Goal: Task Accomplishment & Management: Use online tool/utility

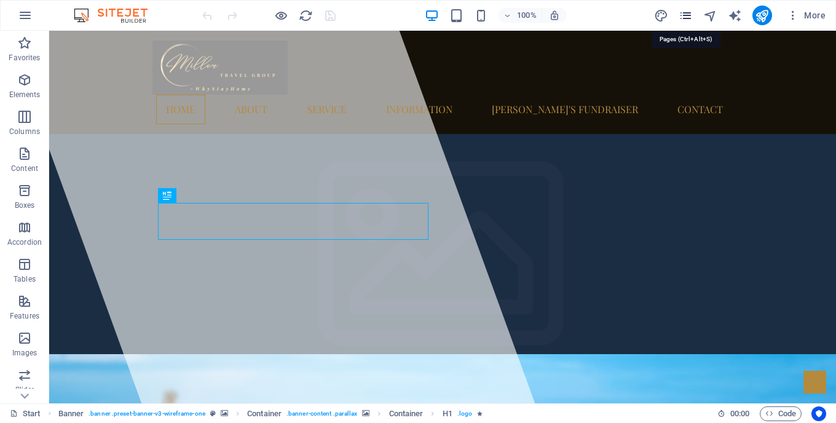
click at [690, 17] on icon "pages" at bounding box center [685, 16] width 14 height 14
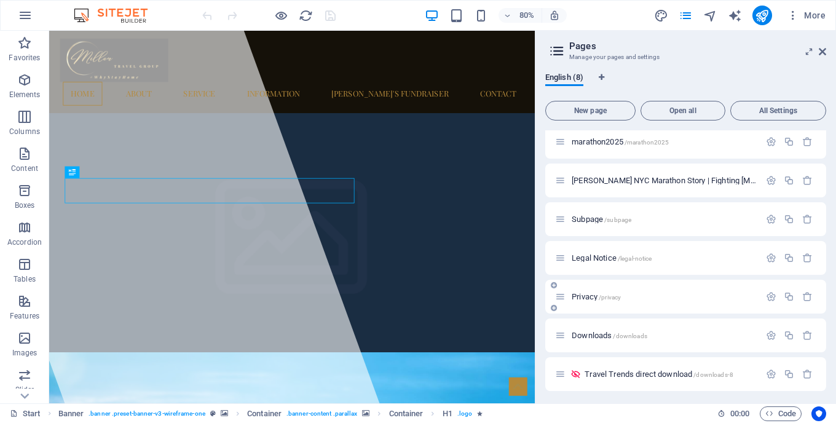
scroll to position [47, 0]
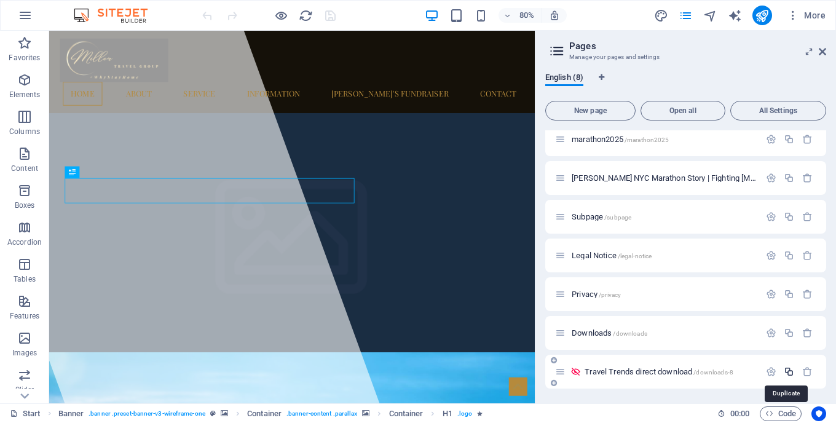
click at [785, 372] on icon "button" at bounding box center [789, 371] width 10 height 10
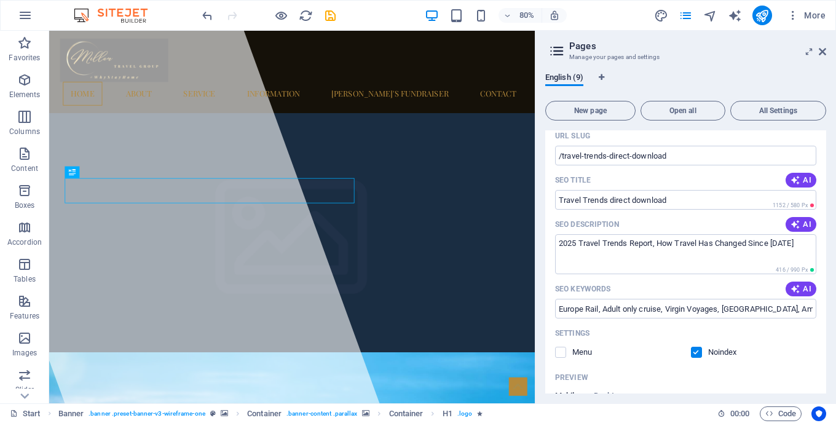
scroll to position [387, 0]
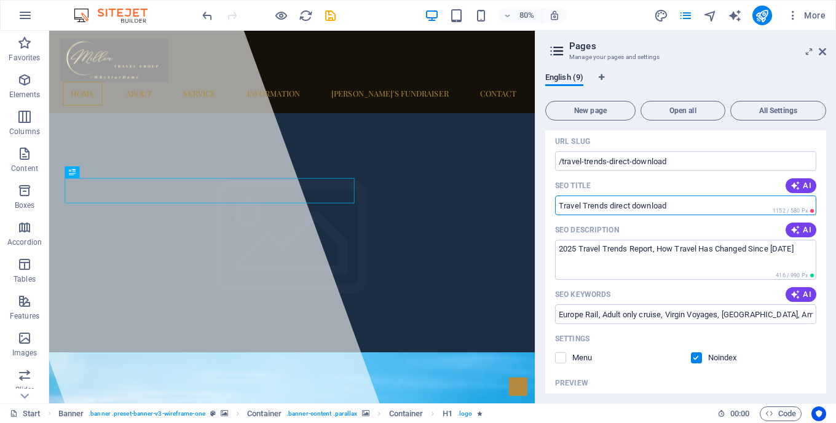
click at [606, 206] on input "Travel Trends direct download" at bounding box center [685, 205] width 261 height 20
type input "Thank you!"
click at [621, 250] on textarea "2025 Travel Trends Report, How Travel Has Changed Since [DATE]" at bounding box center [685, 260] width 261 height 40
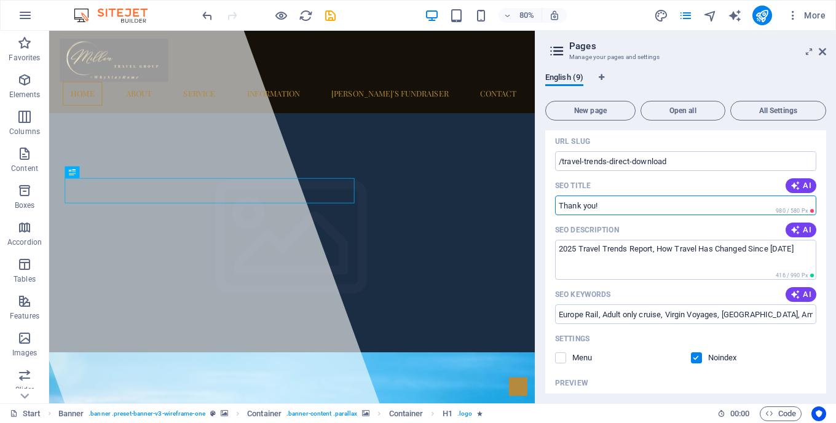
click at [621, 250] on textarea "2025 Travel Trends Report, How Travel Has Changed Since [DATE]" at bounding box center [685, 260] width 261 height 40
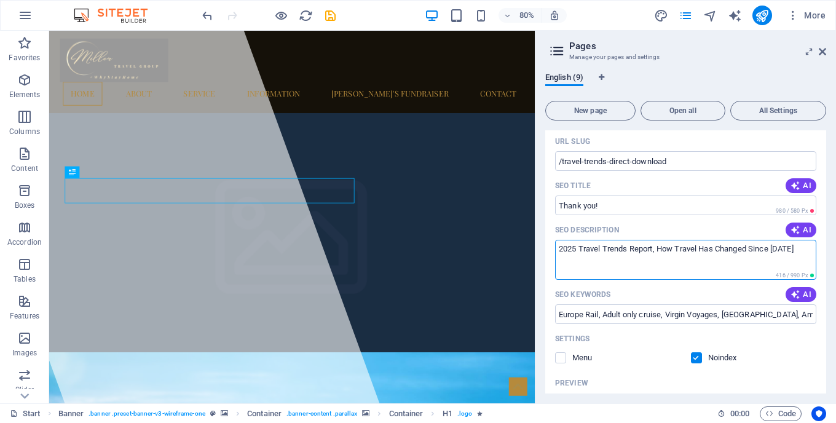
click at [621, 250] on textarea "2025 Travel Trends Report, How Travel Has Changed Since [DATE]" at bounding box center [685, 260] width 261 height 40
click at [622, 313] on input "Europe Rail, Adult only cruise, Virgin Voyages, [GEOGRAPHIC_DATA], Amawaterways" at bounding box center [685, 314] width 261 height 20
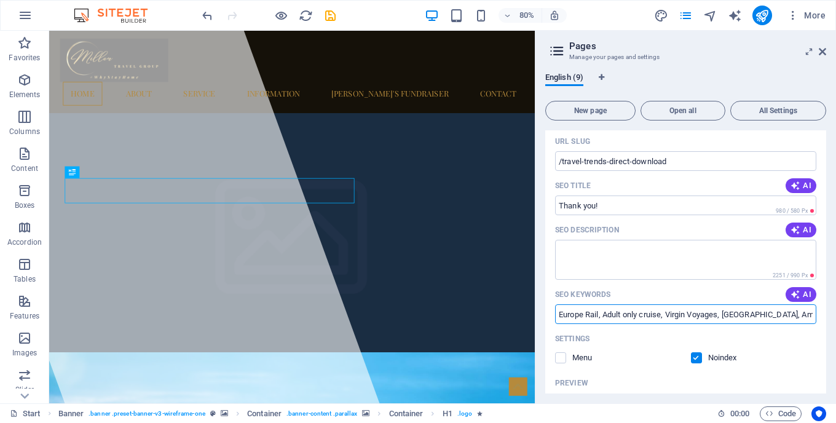
click at [622, 313] on input "Europe Rail, Adult only cruise, Virgin Voyages, [GEOGRAPHIC_DATA], Amawaterways" at bounding box center [685, 314] width 261 height 20
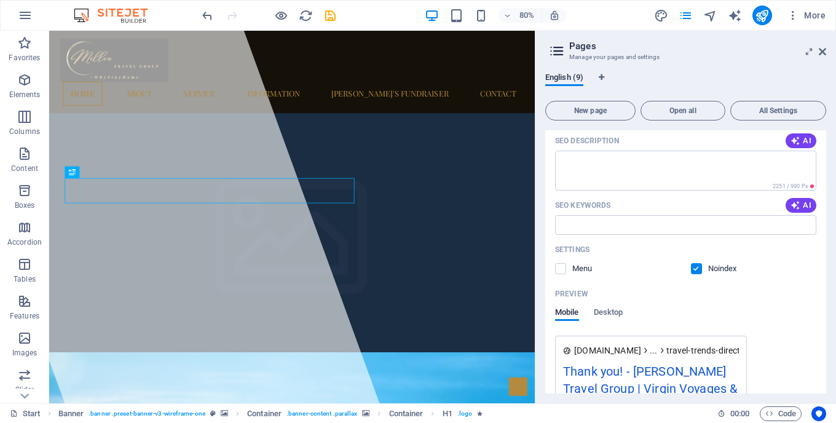
scroll to position [380, 0]
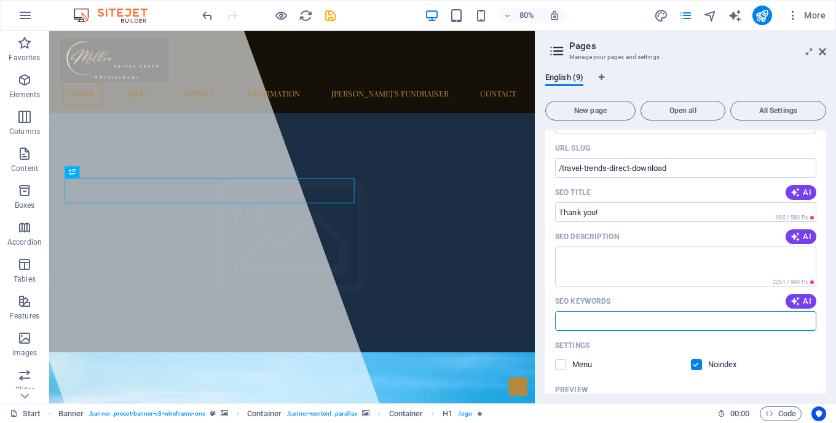
click at [596, 215] on input "Thank you!" at bounding box center [685, 212] width 261 height 20
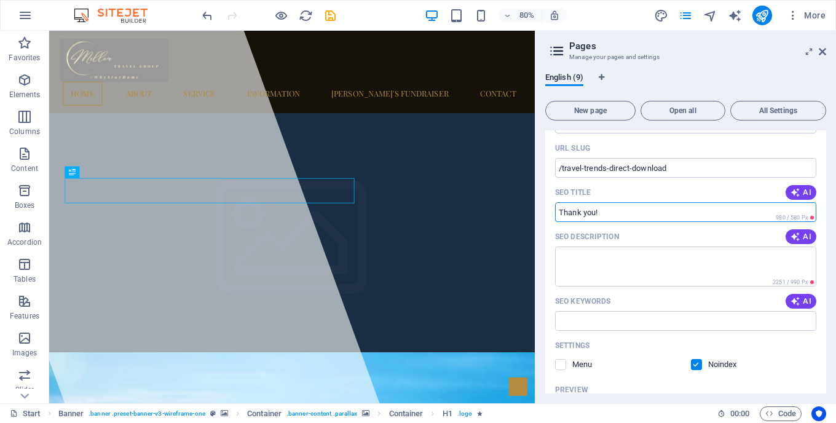
click at [596, 215] on input "Thank you!" at bounding box center [685, 212] width 261 height 20
paste input "You for Staying Connected"
type input "Thank You for Staying Connected!"
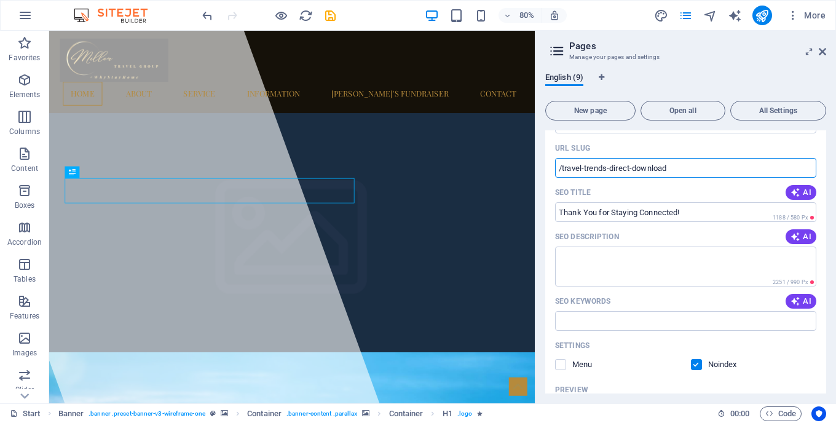
click at [570, 168] on input "/travel-trends-direct-download" at bounding box center [685, 168] width 261 height 20
drag, startPoint x: 570, startPoint y: 168, endPoint x: 640, endPoint y: 171, distance: 69.5
click at [640, 171] on input "/travel-trends-direct-download" at bounding box center [685, 168] width 261 height 20
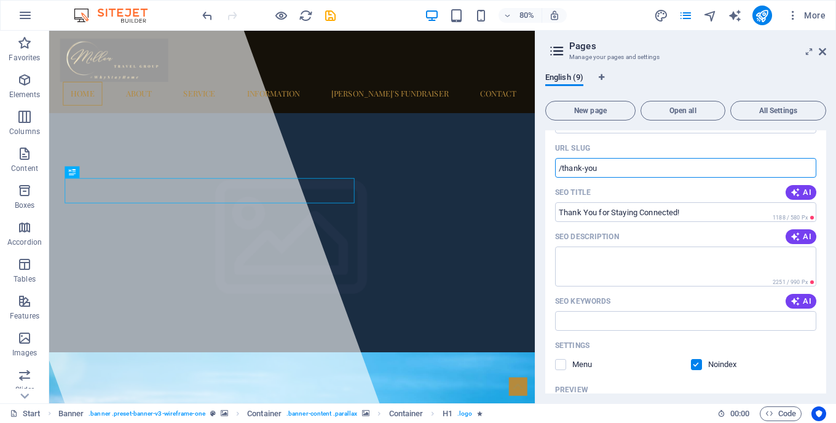
click at [593, 168] on input "/thank-you" at bounding box center [685, 168] width 261 height 20
click at [578, 169] on input "/thank-you" at bounding box center [685, 168] width 261 height 20
drag, startPoint x: 578, startPoint y: 169, endPoint x: 594, endPoint y: 169, distance: 15.4
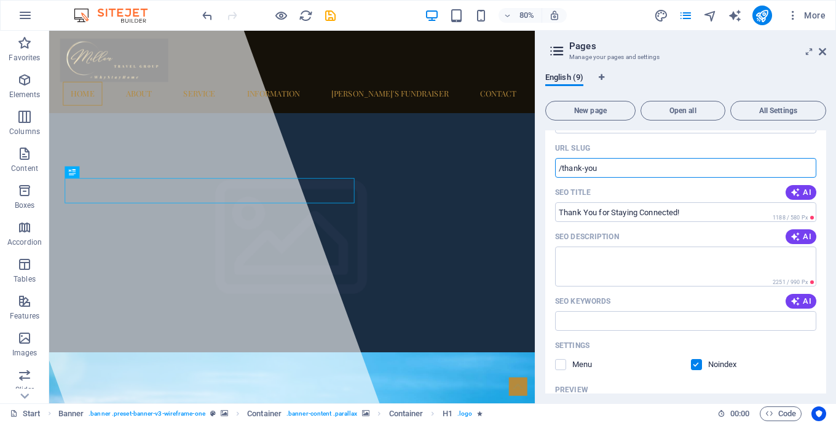
click at [594, 169] on input "/thank-you" at bounding box center [685, 168] width 261 height 20
paste input "stay-connected"
type input "/stay-connected"
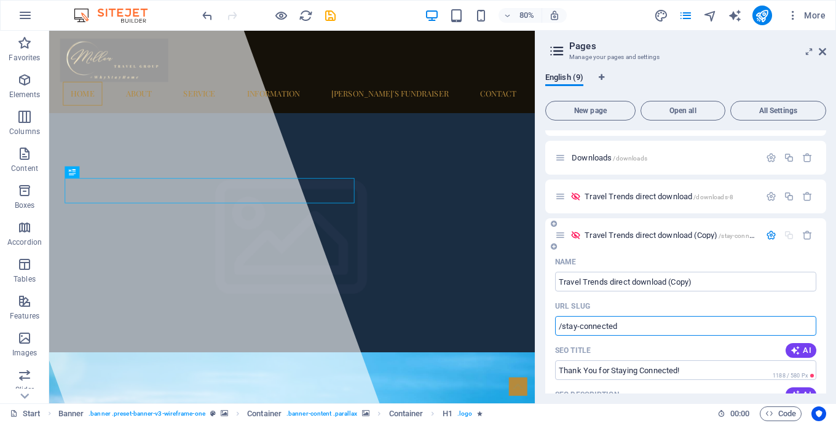
scroll to position [92, 0]
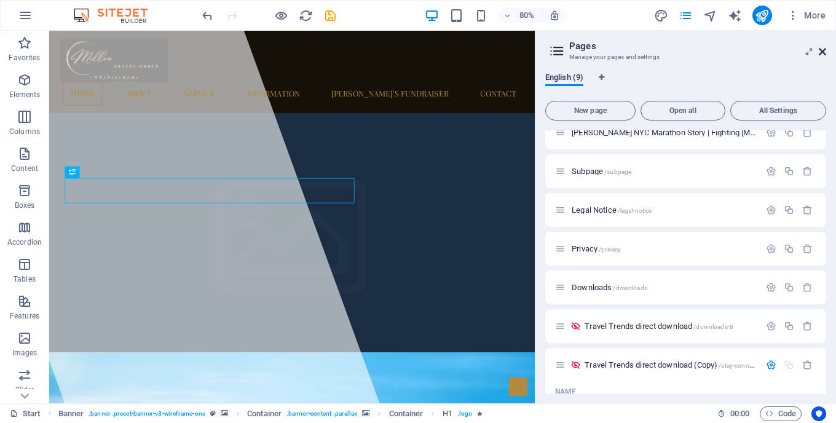
click at [822, 55] on icon at bounding box center [822, 52] width 7 height 10
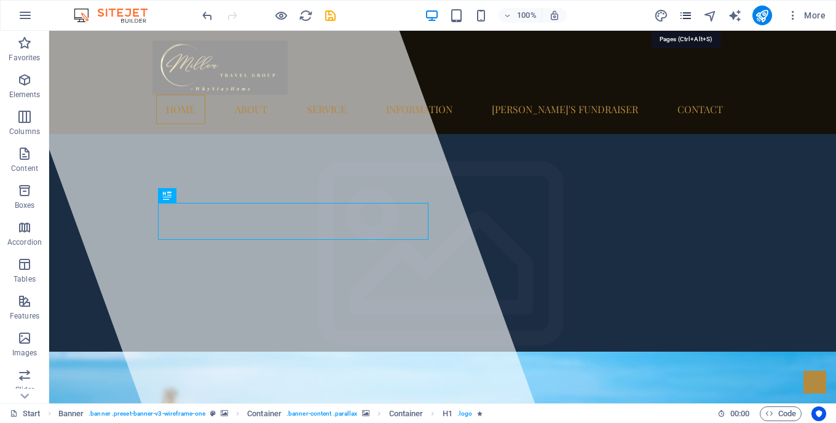
click at [688, 17] on icon "pages" at bounding box center [685, 16] width 14 height 14
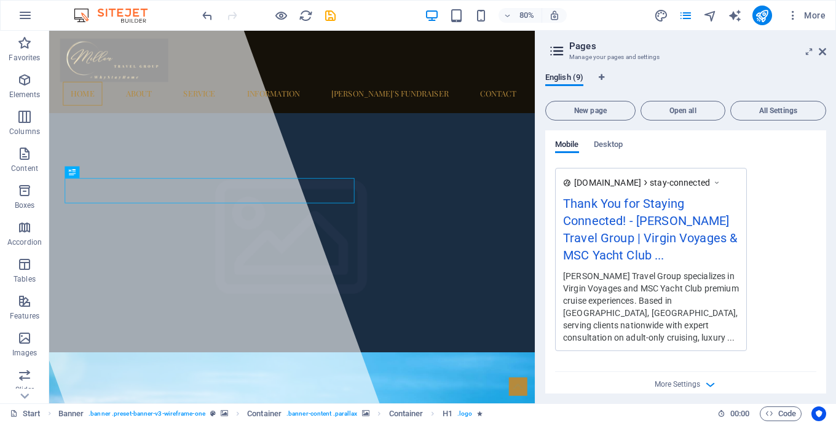
scroll to position [644, 0]
click at [683, 145] on div "Mobile Desktop" at bounding box center [685, 150] width 261 height 23
click at [825, 54] on icon at bounding box center [822, 52] width 7 height 10
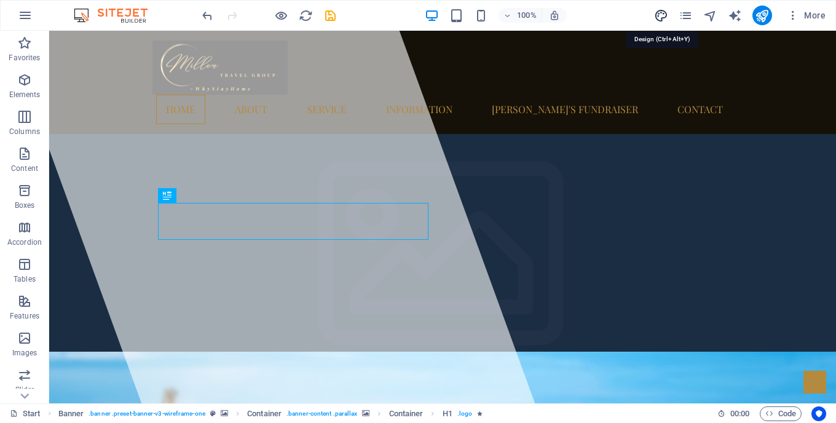
click at [662, 14] on icon "design" at bounding box center [661, 16] width 14 height 14
select select "px"
select select "400"
select select "px"
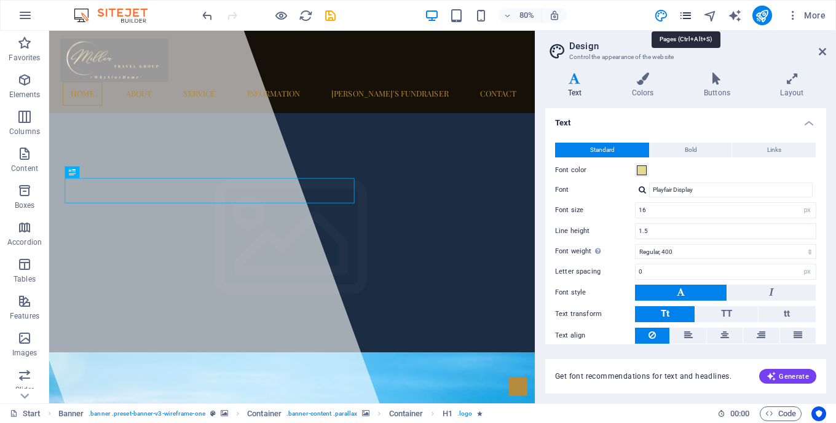
click at [681, 16] on icon "pages" at bounding box center [685, 16] width 14 height 14
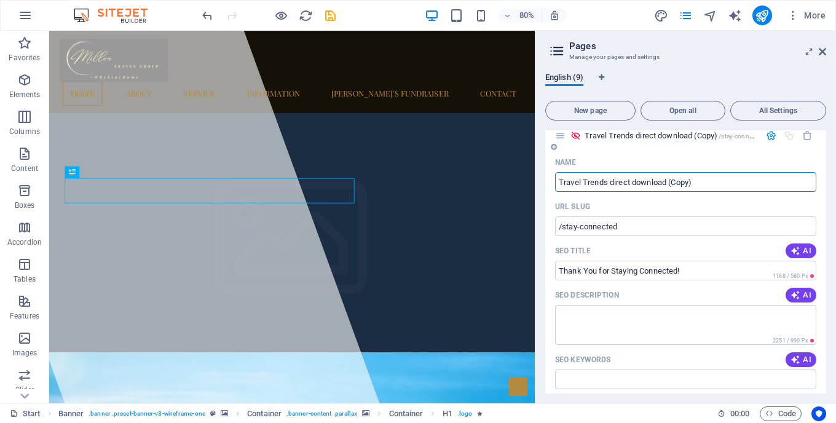
scroll to position [319, 0]
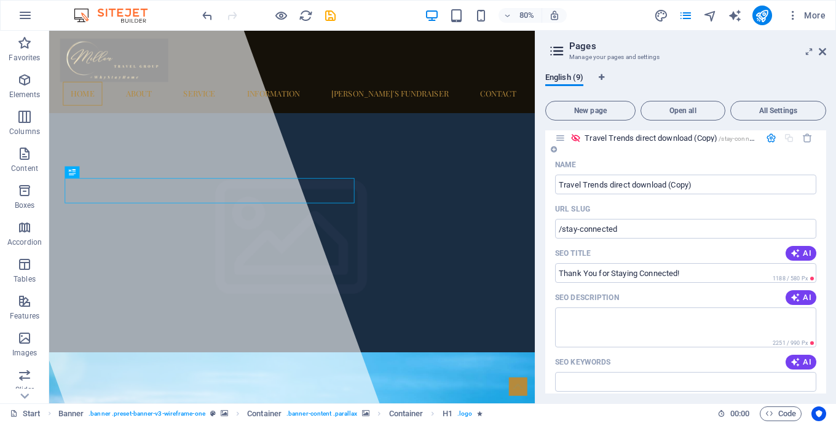
click at [604, 143] on div "Travel Trends direct download (Copy) /stay-connected" at bounding box center [657, 138] width 205 height 14
click at [762, 135] on button "button" at bounding box center [771, 138] width 18 height 10
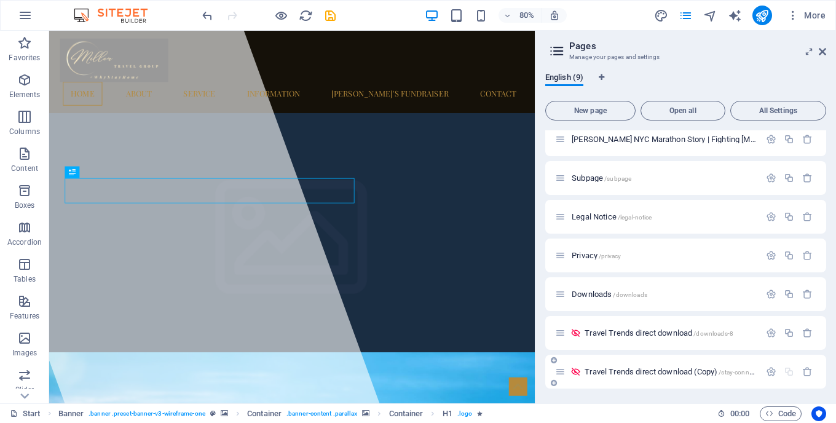
click at [604, 371] on span "Travel Trends direct download (Copy) /stay-connected" at bounding box center [673, 371] width 179 height 9
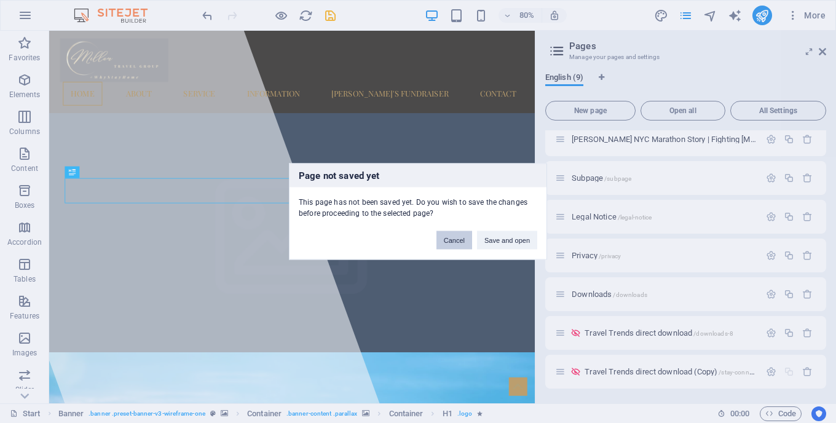
click at [454, 241] on button "Cancel" at bounding box center [454, 240] width 36 height 18
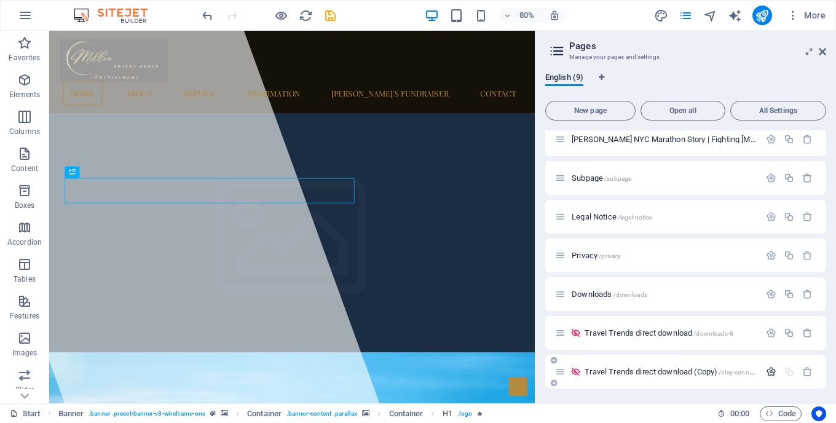
click at [770, 369] on icon "button" at bounding box center [771, 371] width 10 height 10
click at [767, 369] on icon "button" at bounding box center [771, 371] width 10 height 10
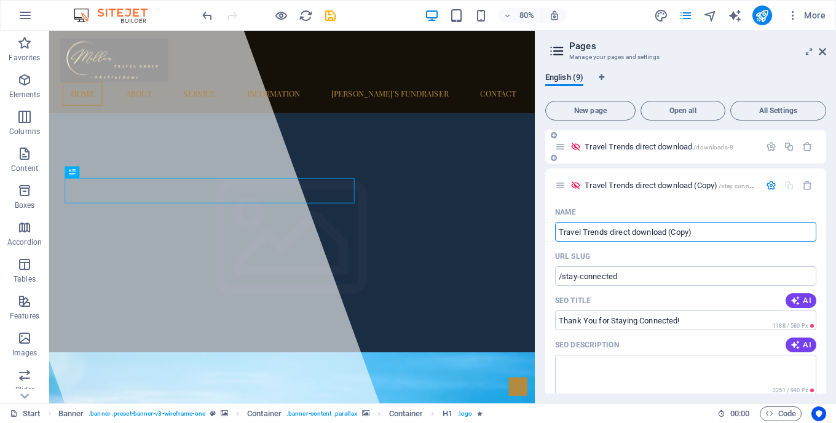
scroll to position [274, 0]
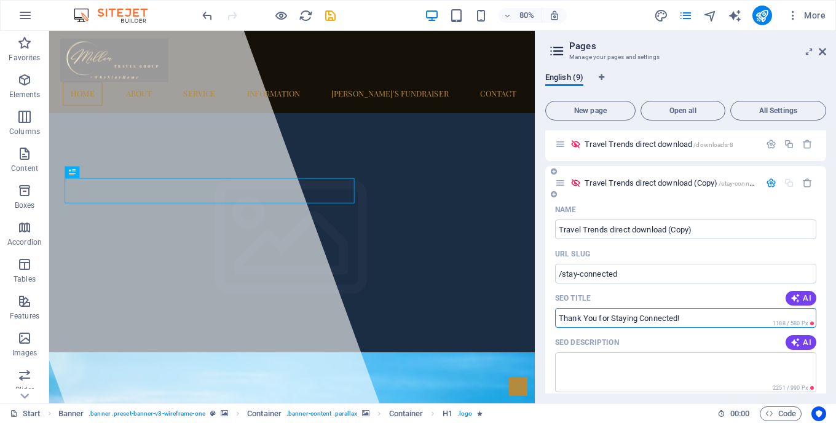
click at [570, 320] on input "Thank You for Staying Connected!" at bounding box center [685, 318] width 261 height 20
drag, startPoint x: 570, startPoint y: 320, endPoint x: 685, endPoint y: 320, distance: 115.5
click at [685, 320] on input "Thank You for Staying Connected!" at bounding box center [685, 318] width 261 height 20
click at [623, 233] on input "Travel Trends direct download (Copy)" at bounding box center [685, 229] width 261 height 20
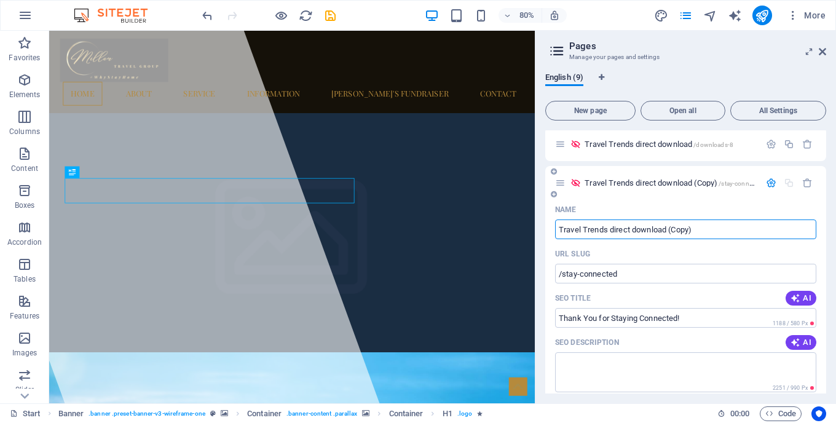
click at [623, 233] on input "Travel Trends direct download (Copy)" at bounding box center [685, 229] width 261 height 20
paste input "[PERSON_NAME] You for Staying Connected!"
type input "Thank You for Staying Connected!"
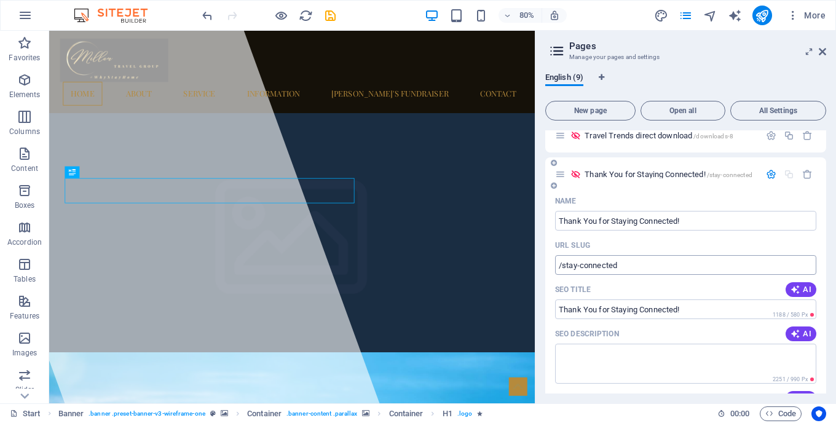
scroll to position [244, 0]
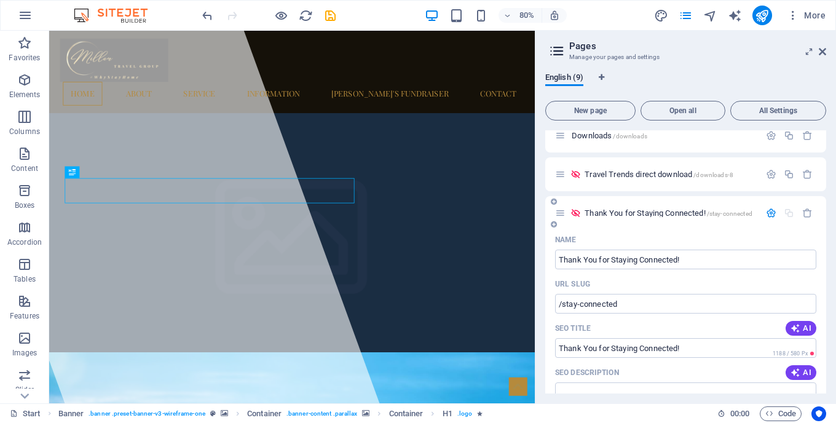
click at [659, 219] on div "Thank You for Staying Connected! /stay-connected" at bounding box center [657, 213] width 205 height 14
click at [770, 210] on icon "button" at bounding box center [771, 213] width 10 height 10
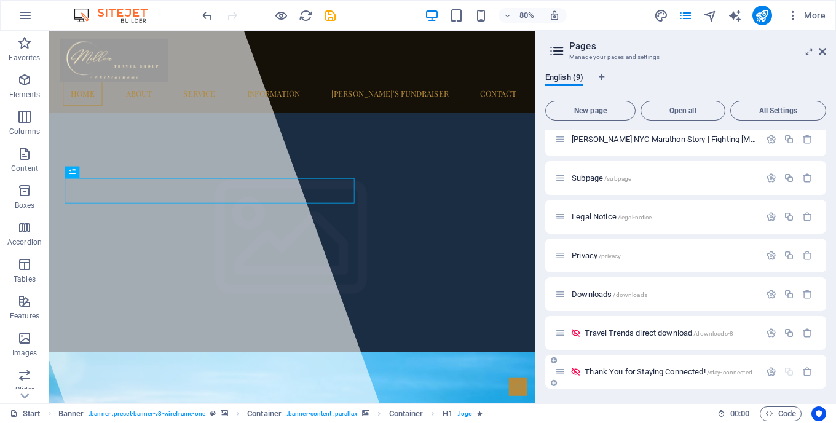
click at [603, 366] on div "Thank You for Staying Connected! /stay-connected" at bounding box center [657, 371] width 205 height 14
click at [562, 372] on icon at bounding box center [560, 371] width 10 height 10
click at [597, 372] on span "Thank You for Staying Connected! /stay-connected" at bounding box center [668, 371] width 168 height 9
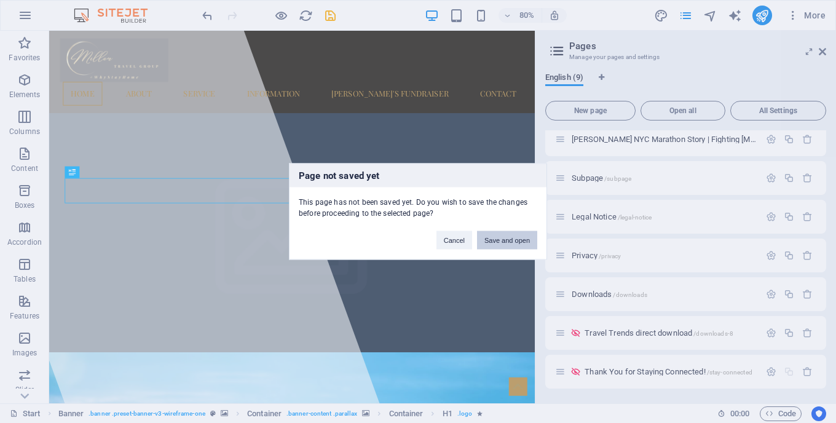
click at [505, 242] on button "Save and open" at bounding box center [507, 240] width 60 height 18
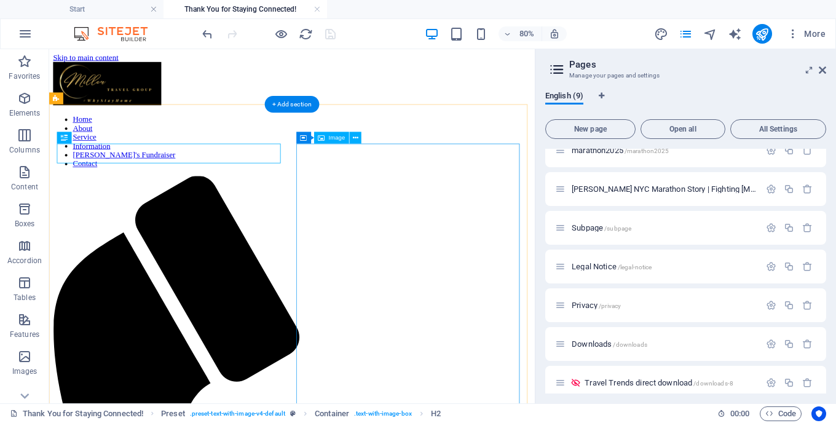
scroll to position [0, 0]
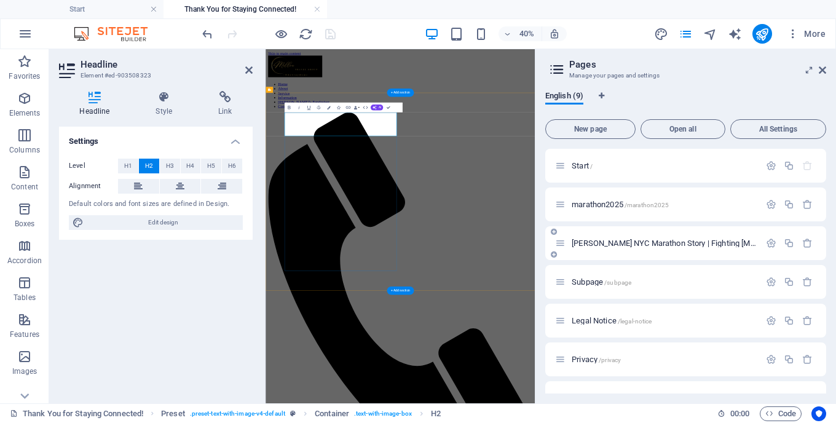
click at [157, 152] on div "Level H1 H2 H3 H4 H5 H6 Alignment Default colors and font sizes are defined in …" at bounding box center [156, 195] width 194 height 92
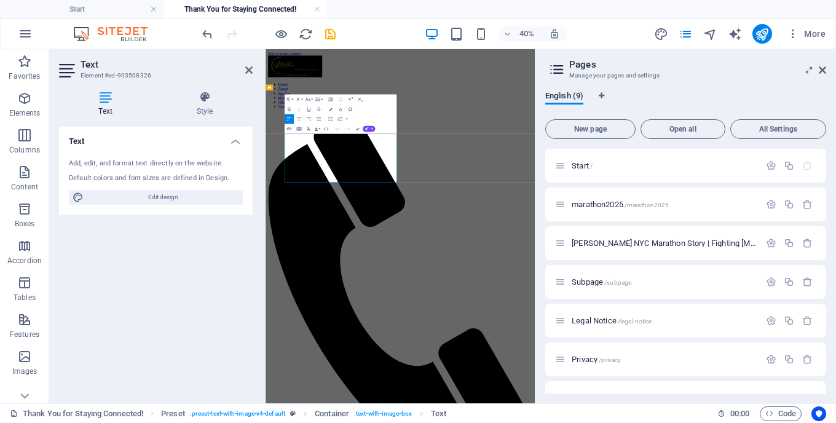
click at [331, 106] on button "Colors" at bounding box center [329, 109] width 9 height 10
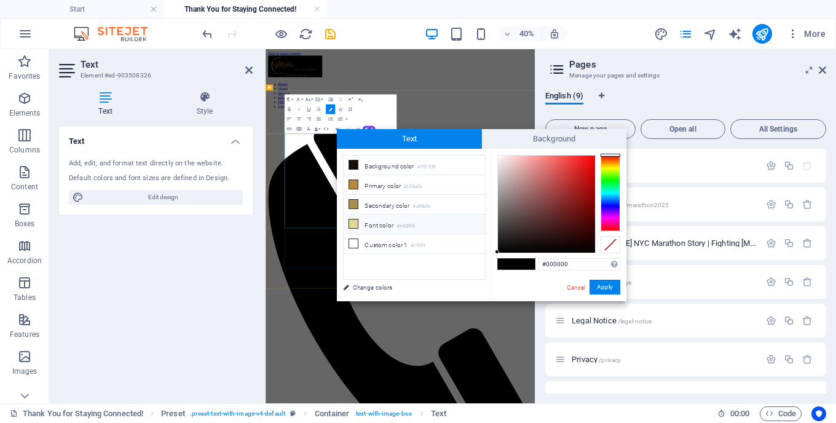
click at [353, 228] on span at bounding box center [353, 224] width 10 height 10
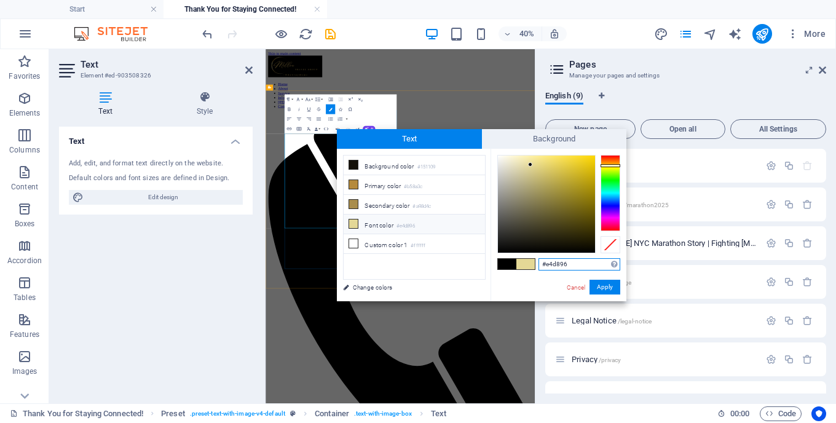
click at [561, 266] on input "#e4d896" at bounding box center [579, 264] width 82 height 12
click at [603, 283] on button "Apply" at bounding box center [604, 287] width 31 height 15
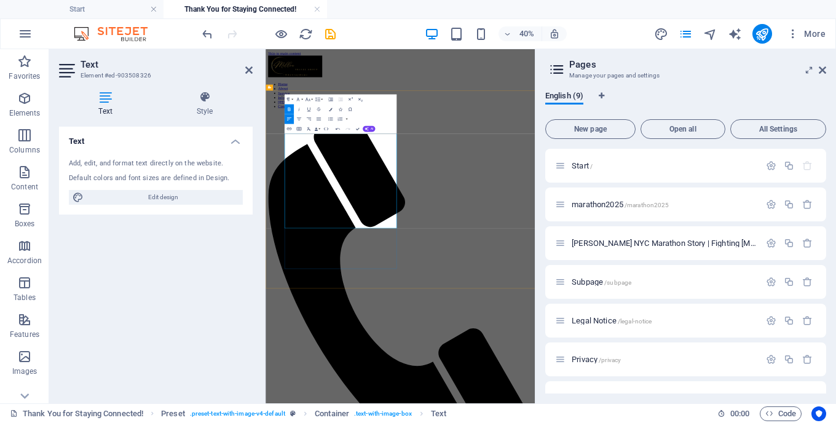
click at [319, 132] on button "Data Bindings" at bounding box center [316, 129] width 7 height 10
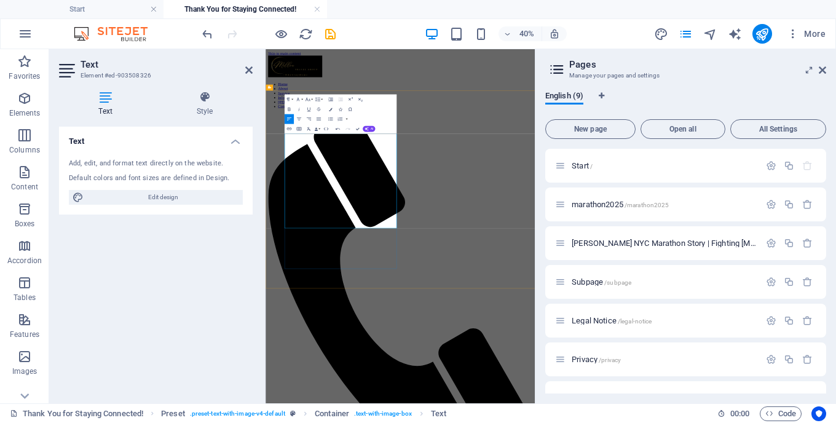
drag, startPoint x: 412, startPoint y: 266, endPoint x: 390, endPoint y: 487, distance: 222.3
click at [329, 111] on button "Colors" at bounding box center [329, 109] width 9 height 10
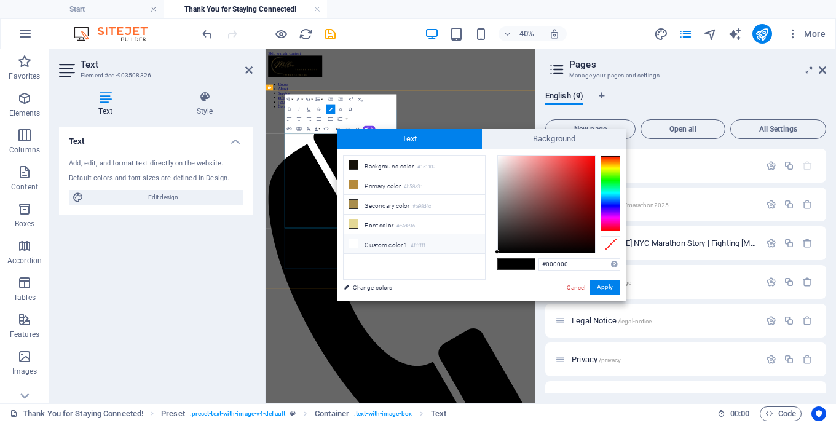
click at [357, 243] on icon at bounding box center [353, 243] width 9 height 9
type input "#ffffff"
click at [609, 284] on button "Apply" at bounding box center [604, 287] width 31 height 15
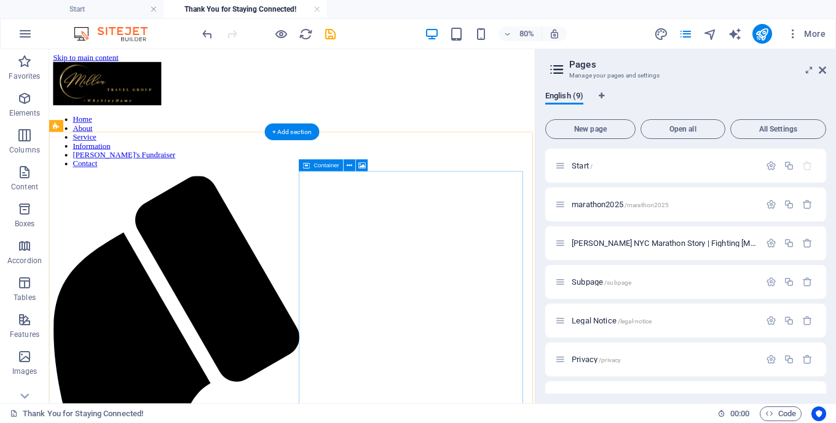
click at [326, 166] on span "Container" at bounding box center [326, 165] width 26 height 6
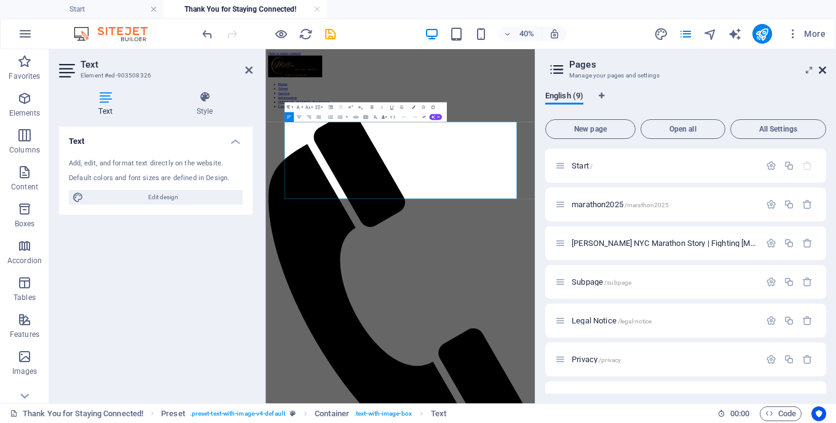
click at [820, 73] on icon at bounding box center [822, 70] width 7 height 10
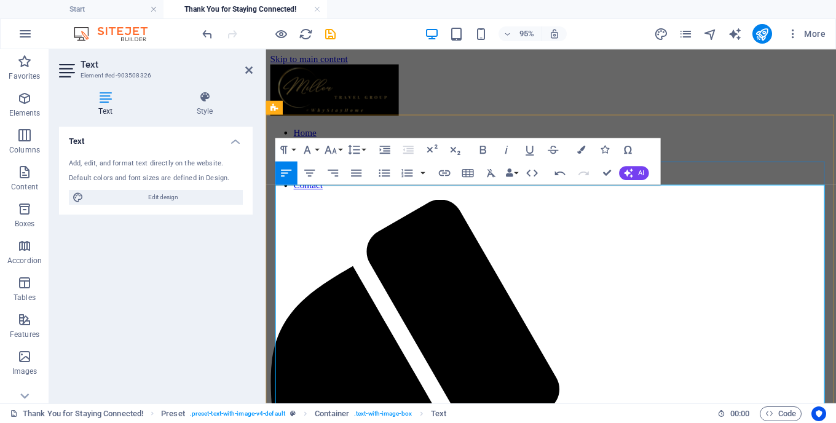
drag, startPoint x: 427, startPoint y: 225, endPoint x: 489, endPoint y: 235, distance: 62.8
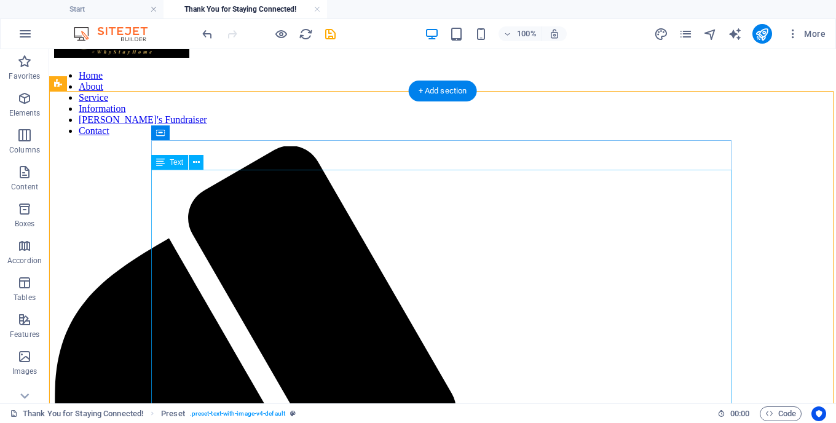
scroll to position [64, 0]
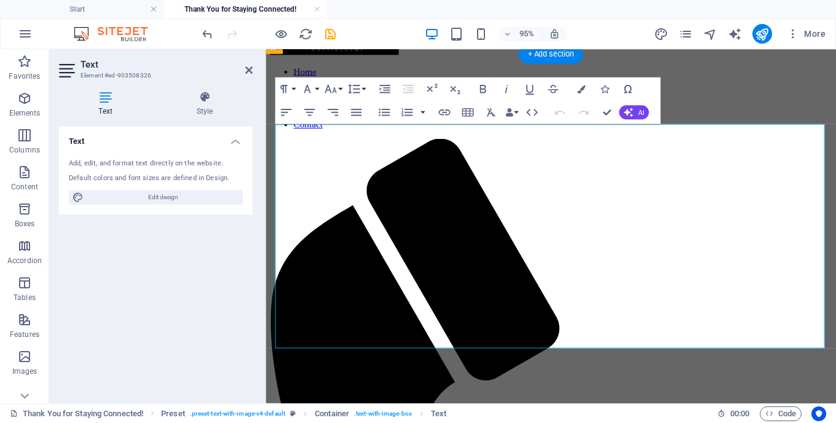
click at [202, 179] on div "Default colors and font sizes are defined in Design." at bounding box center [156, 178] width 174 height 10
drag, startPoint x: 281, startPoint y: 135, endPoint x: 293, endPoint y: 335, distance: 200.1
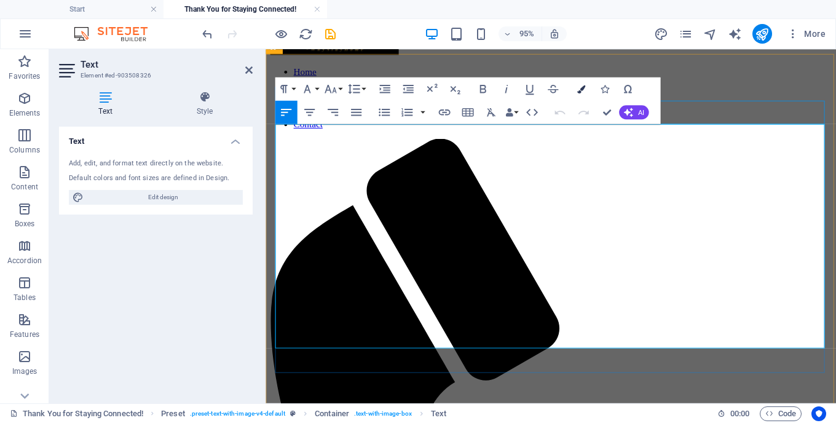
click at [579, 88] on icon "button" at bounding box center [580, 89] width 8 height 8
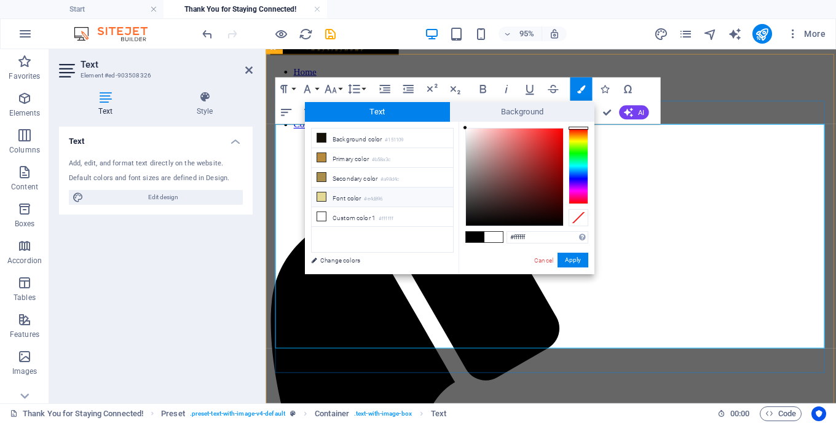
click at [323, 197] on icon at bounding box center [321, 196] width 9 height 9
type input "#e4d896"
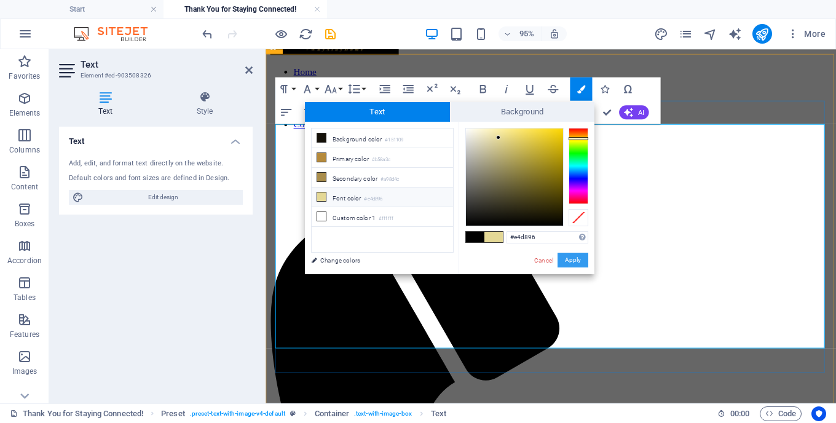
click at [564, 258] on button "Apply" at bounding box center [572, 260] width 31 height 15
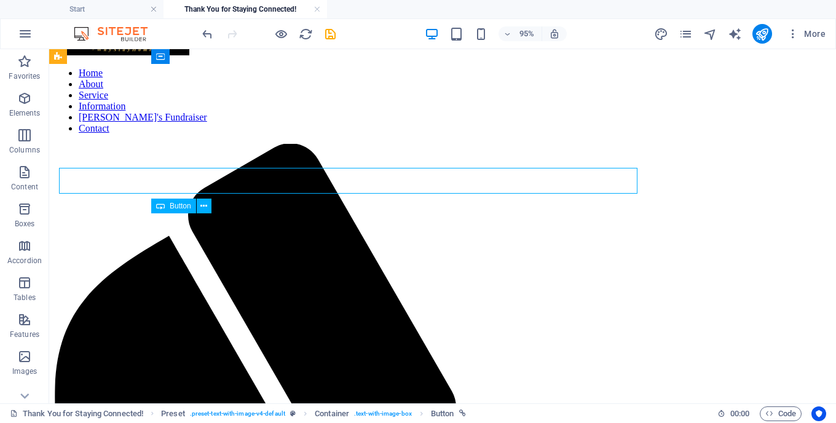
scroll to position [260, 0]
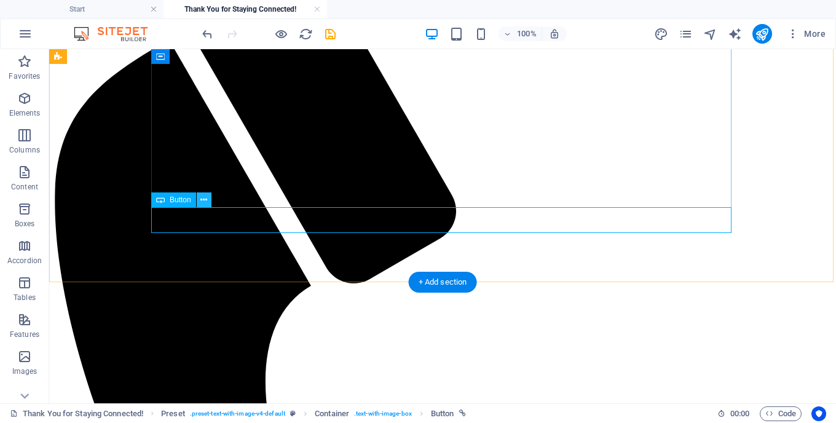
click at [205, 197] on icon at bounding box center [203, 200] width 7 height 13
click at [201, 203] on icon at bounding box center [203, 200] width 7 height 13
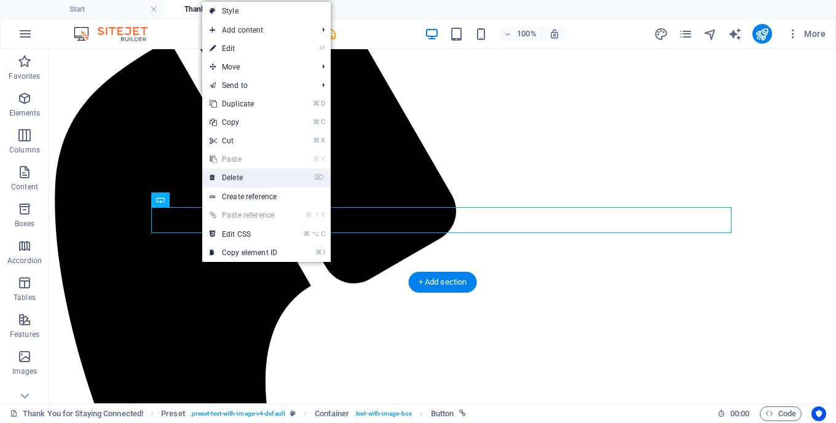
click at [213, 174] on icon at bounding box center [213, 177] width 6 height 18
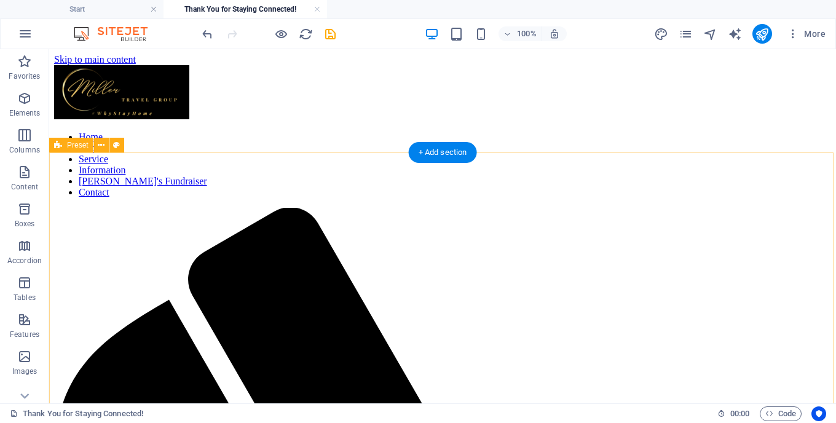
scroll to position [22, 0]
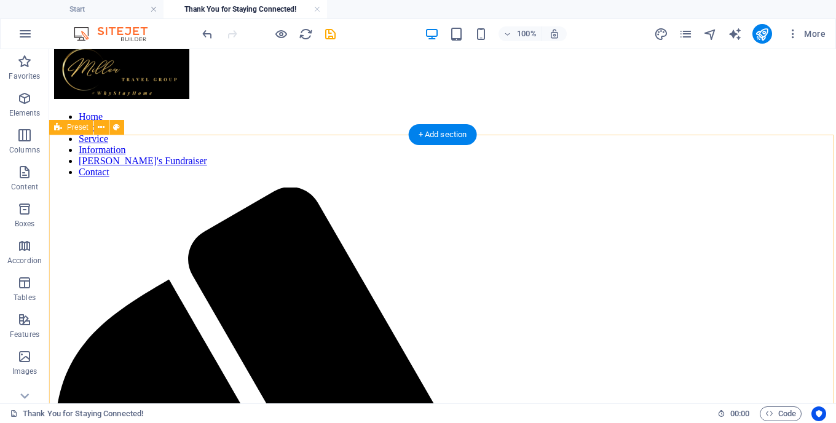
scroll to position [0, 0]
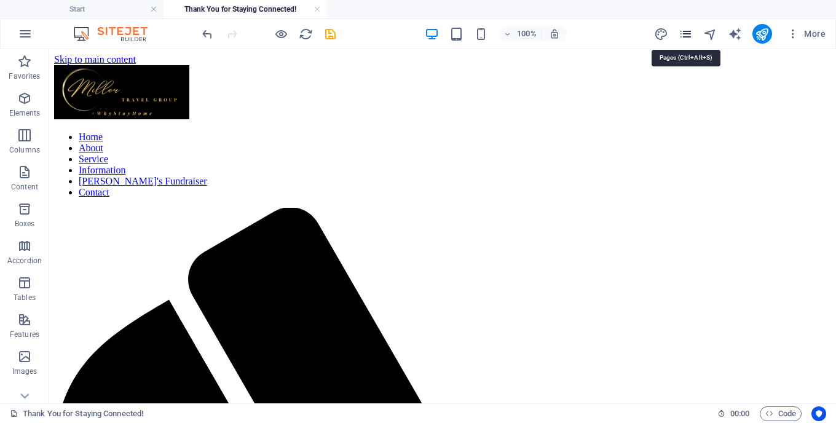
click at [689, 37] on icon "pages" at bounding box center [685, 34] width 14 height 14
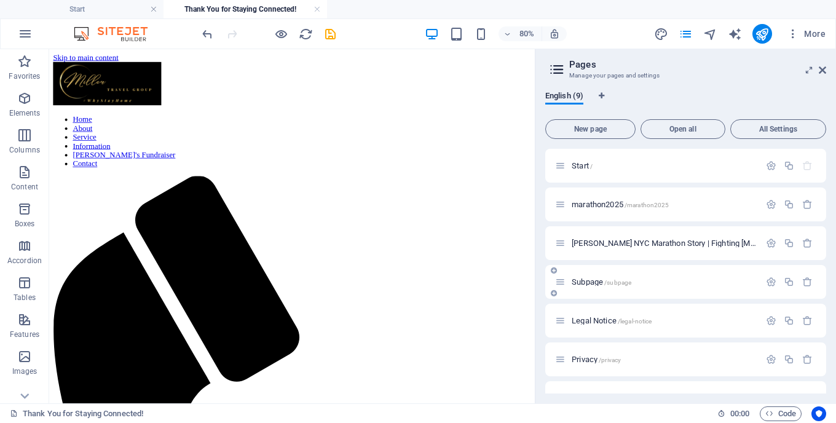
scroll to position [104, 0]
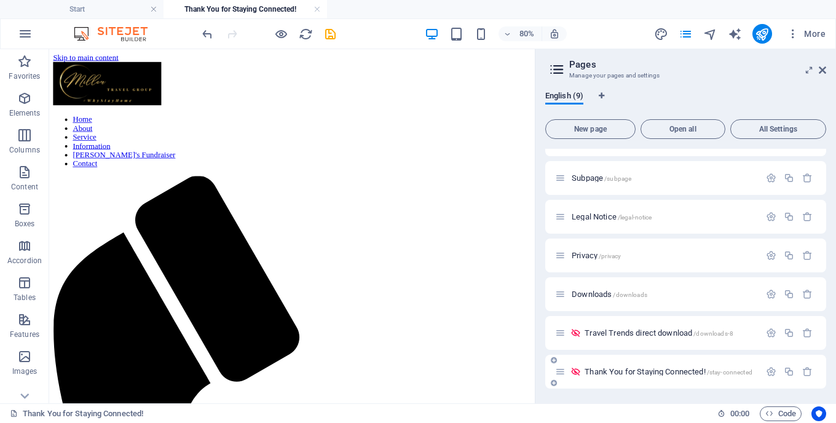
click at [654, 368] on span "Thank You for Staying Connected! /stay-connected" at bounding box center [668, 371] width 168 height 9
click at [766, 369] on icon "button" at bounding box center [771, 371] width 10 height 10
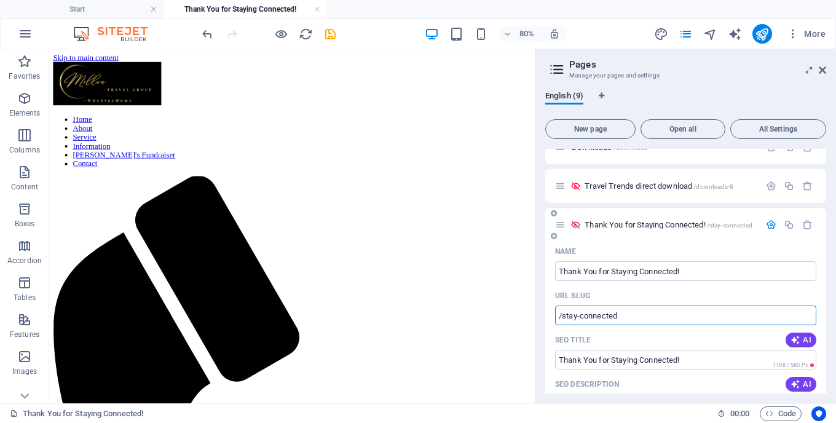
click at [556, 317] on input "/stay-connected" at bounding box center [685, 315] width 261 height 20
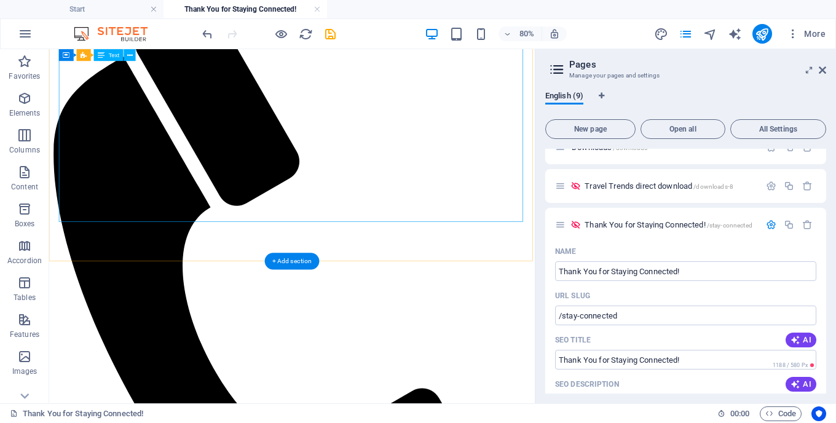
scroll to position [0, 0]
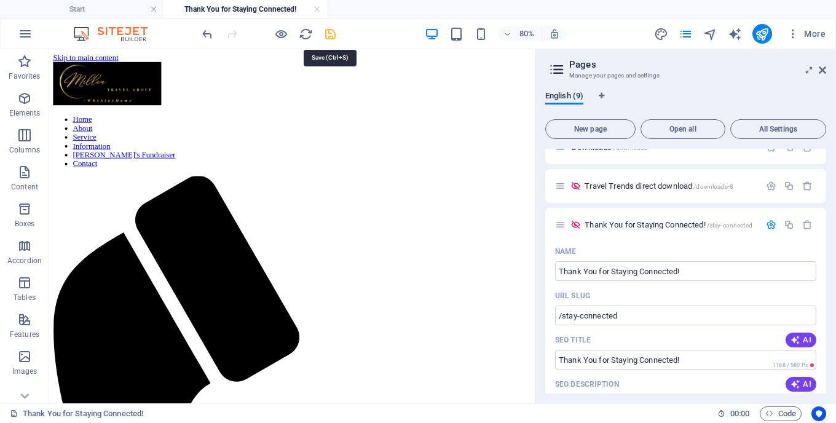
click at [335, 36] on icon "save" at bounding box center [330, 34] width 14 height 14
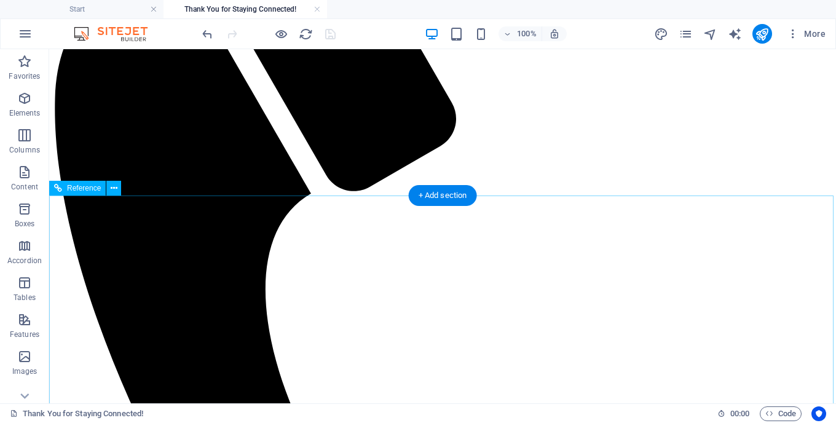
scroll to position [32, 0]
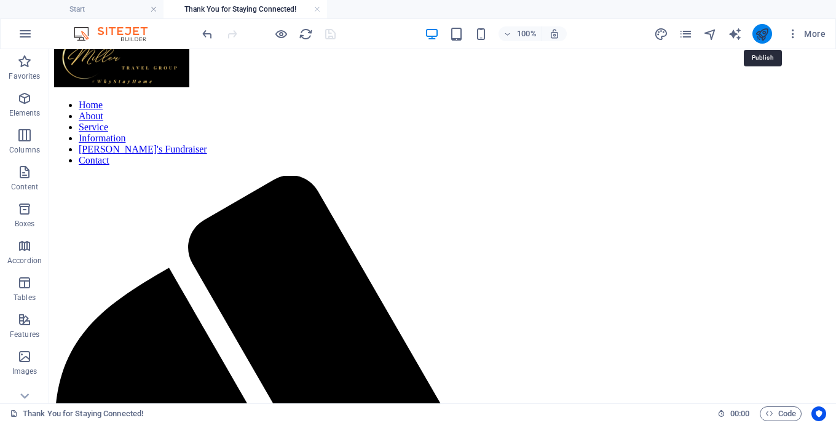
click at [768, 37] on icon "publish" at bounding box center [762, 34] width 14 height 14
